Goal: Navigation & Orientation: Find specific page/section

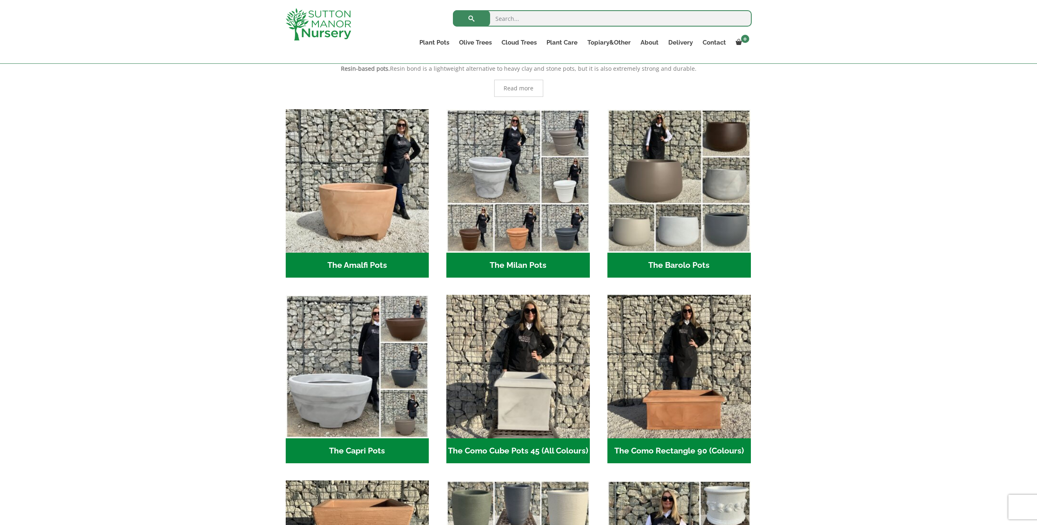
scroll to position [164, 0]
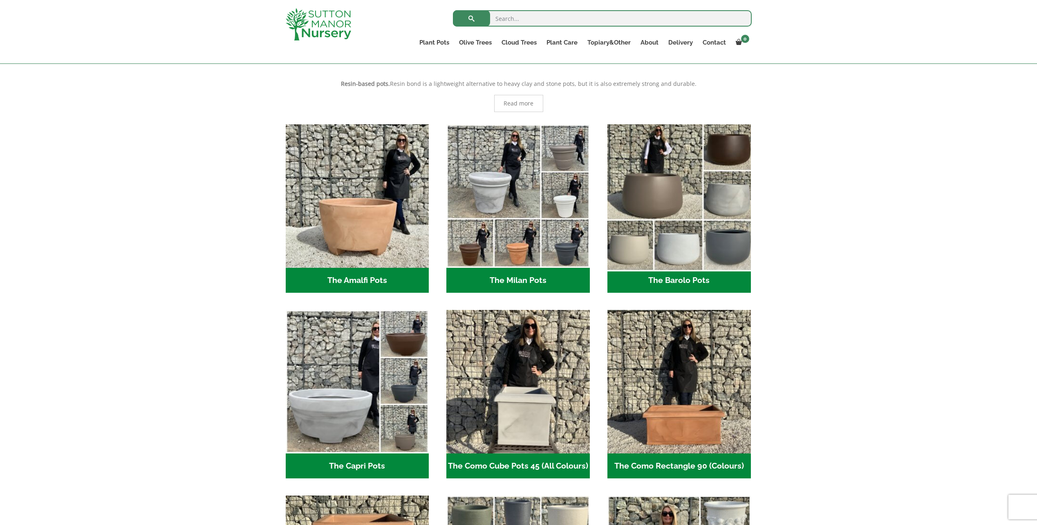
click at [734, 249] on img "Visit product category The Barolo Pots" at bounding box center [679, 196] width 150 height 150
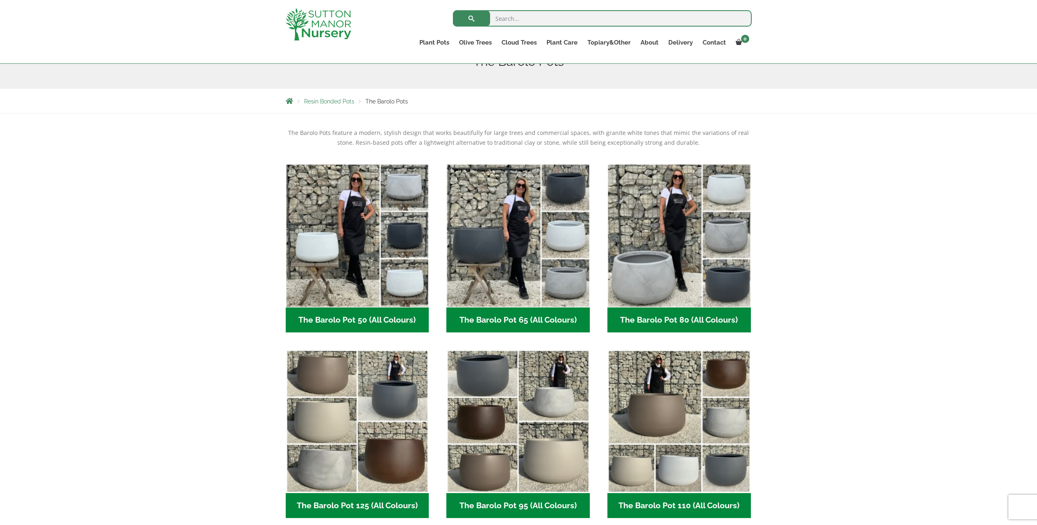
scroll to position [164, 0]
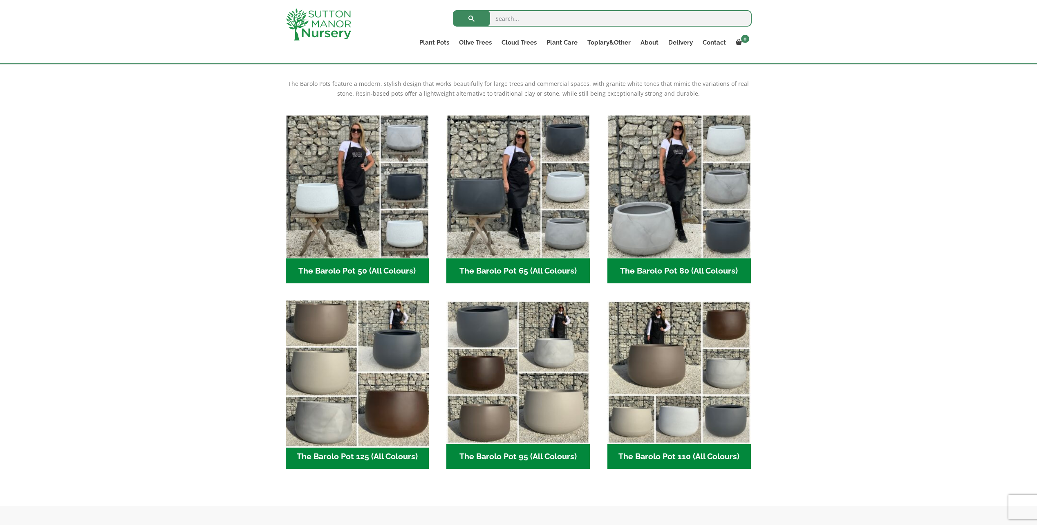
click at [396, 344] on img "Visit product category The Barolo Pot 125 (All Colours)" at bounding box center [357, 372] width 150 height 150
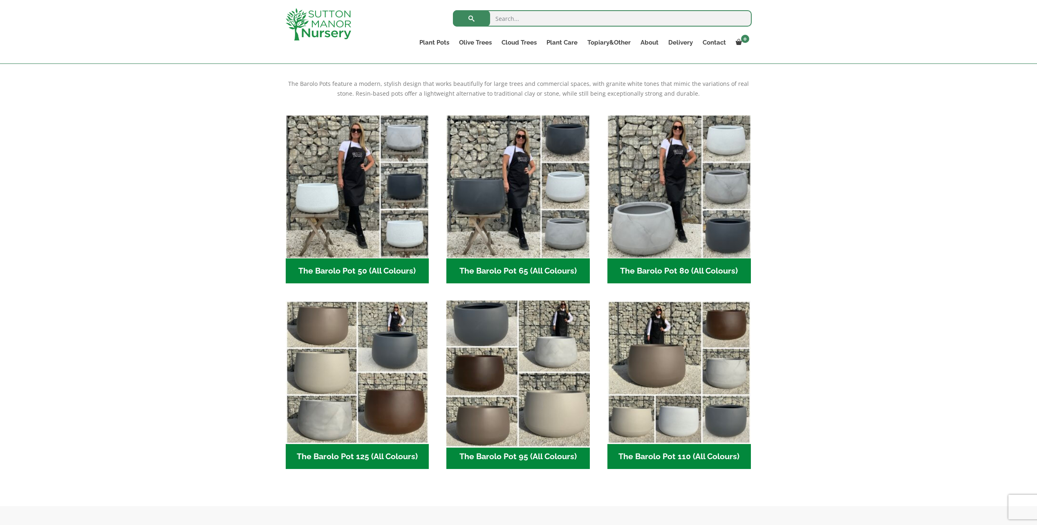
click at [503, 358] on img "Visit product category The Barolo Pot 95 (All Colours)" at bounding box center [518, 372] width 150 height 150
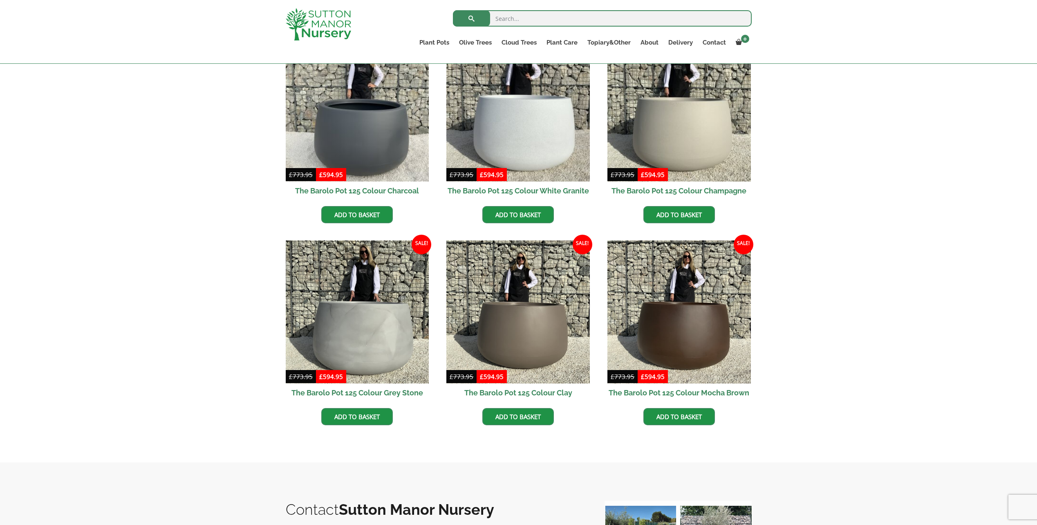
scroll to position [245, 0]
